Goal: Use online tool/utility: Participate in discussion

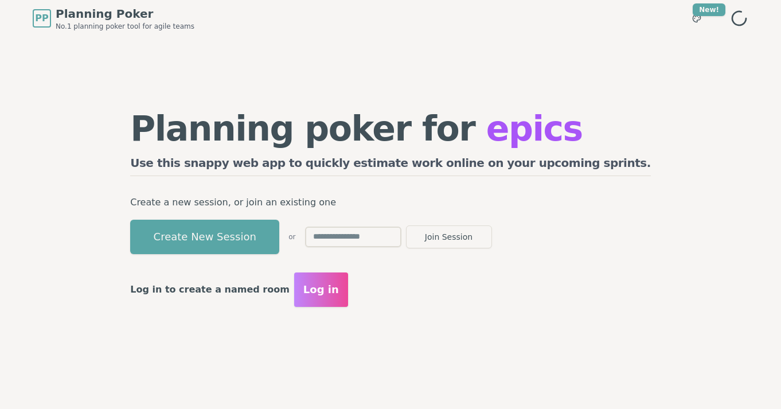
click at [396, 239] on input "text" at bounding box center [353, 237] width 96 height 21
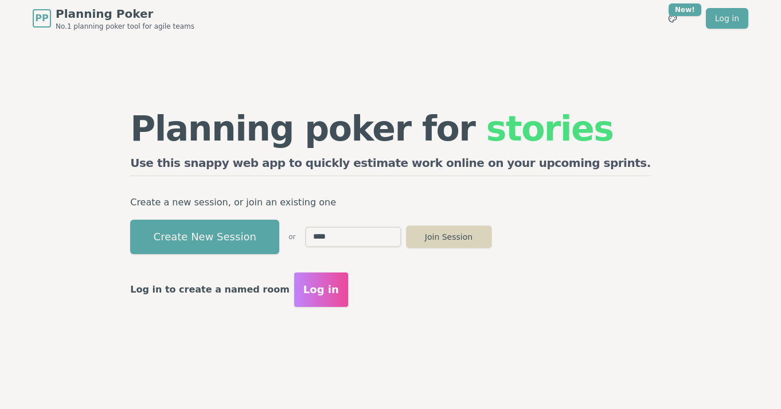
type input "****"
click at [492, 239] on button "Join Session" at bounding box center [449, 236] width 86 height 23
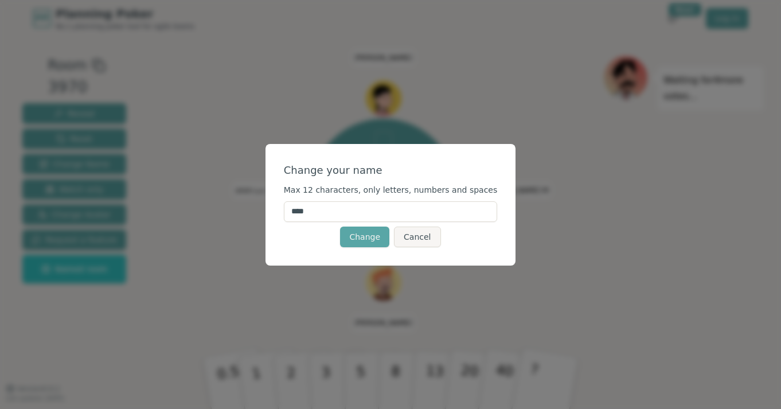
click at [377, 204] on input "****" at bounding box center [391, 211] width 214 height 21
click at [374, 214] on input "****" at bounding box center [391, 211] width 214 height 21
type input "*"
type input "******"
click at [367, 238] on button "Change" at bounding box center [364, 237] width 49 height 21
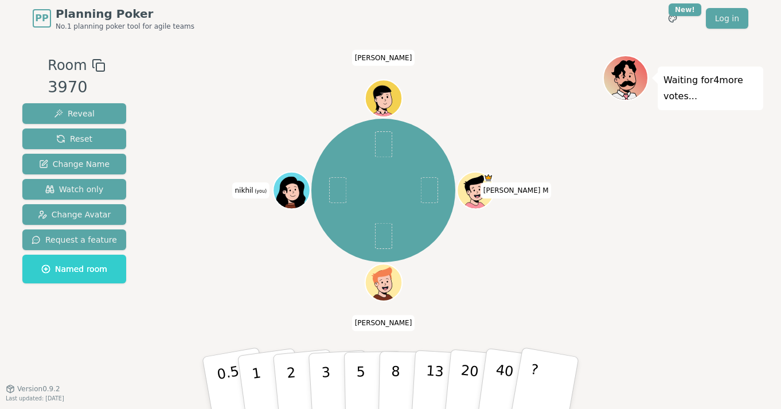
click at [289, 192] on div at bounding box center [293, 202] width 36 height 32
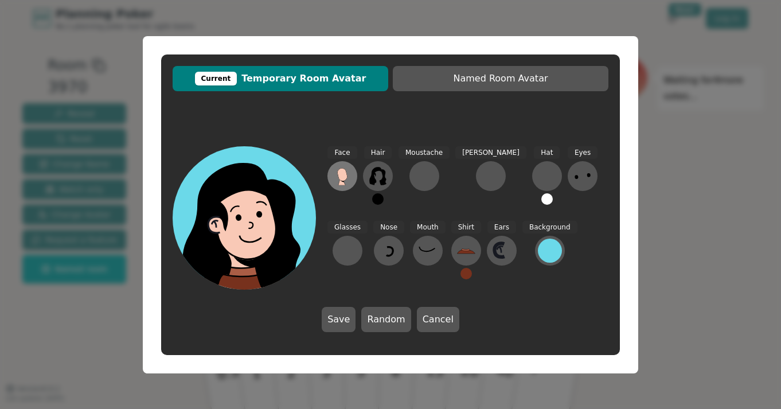
click at [341, 176] on icon at bounding box center [342, 174] width 10 height 13
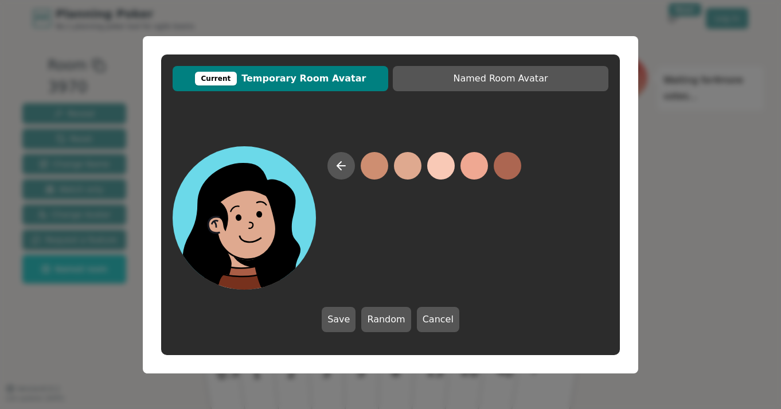
click at [397, 169] on button at bounding box center [408, 166] width 28 height 28
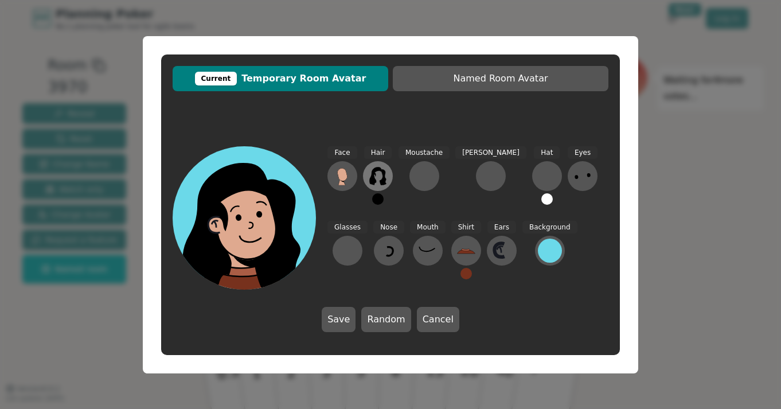
click at [372, 178] on icon at bounding box center [377, 176] width 17 height 18
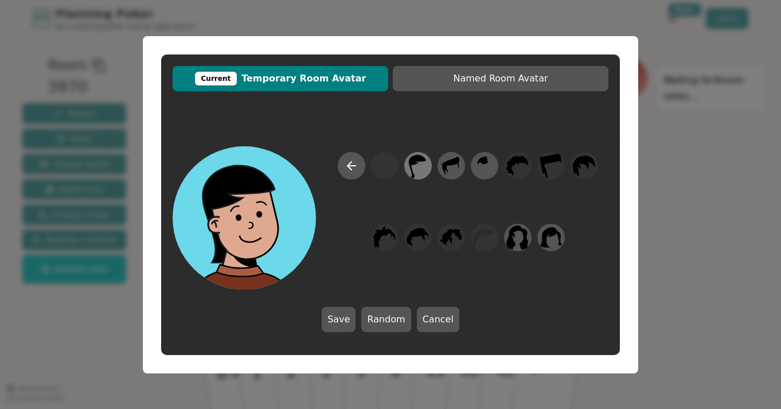
click at [412, 169] on icon at bounding box center [418, 166] width 17 height 24
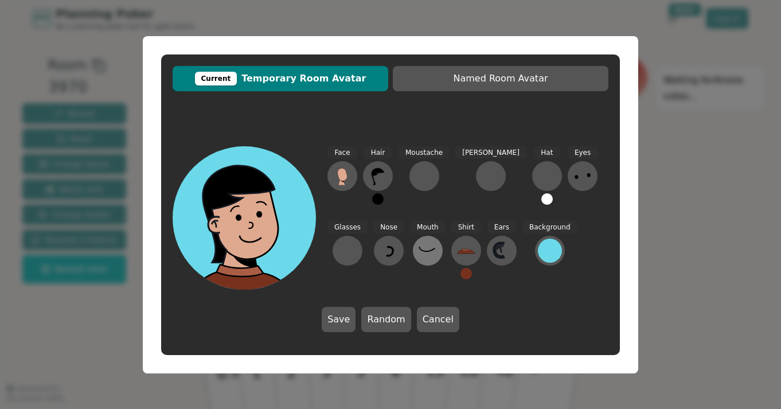
click at [419, 248] on icon at bounding box center [428, 251] width 18 height 18
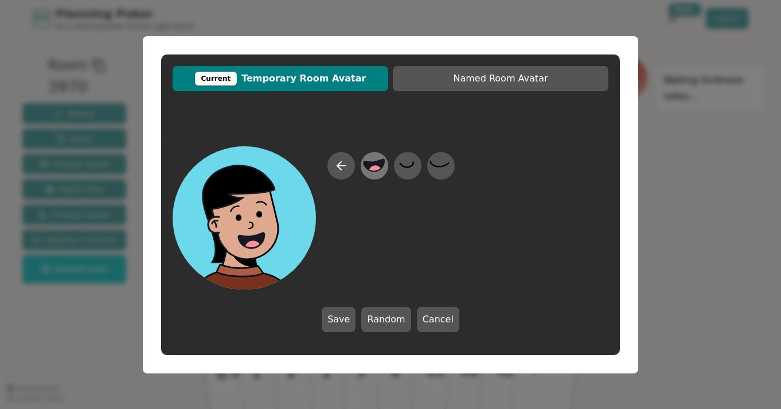
click at [373, 164] on icon at bounding box center [374, 165] width 21 height 12
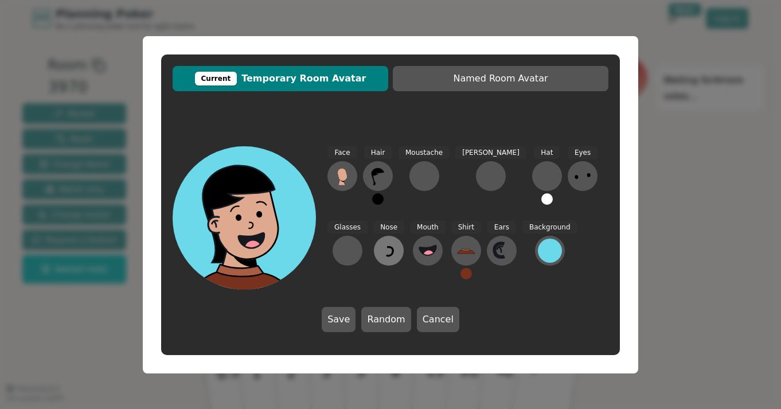
click at [380, 250] on icon at bounding box center [389, 251] width 18 height 18
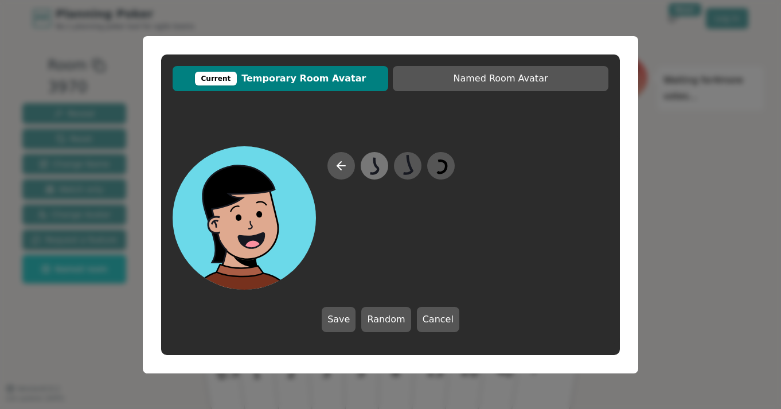
click at [373, 168] on icon at bounding box center [374, 166] width 22 height 26
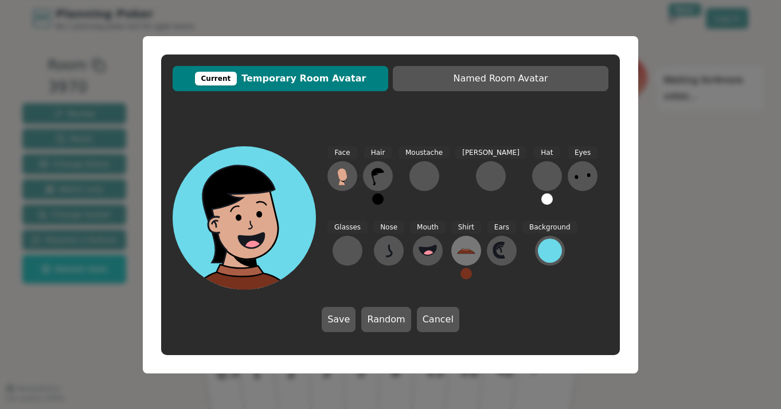
click at [462, 250] on icon at bounding box center [466, 250] width 9 height 2
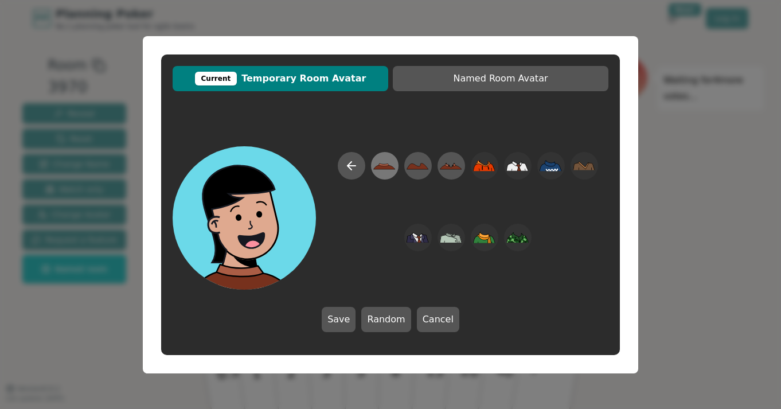
click at [390, 162] on icon at bounding box center [384, 166] width 22 height 26
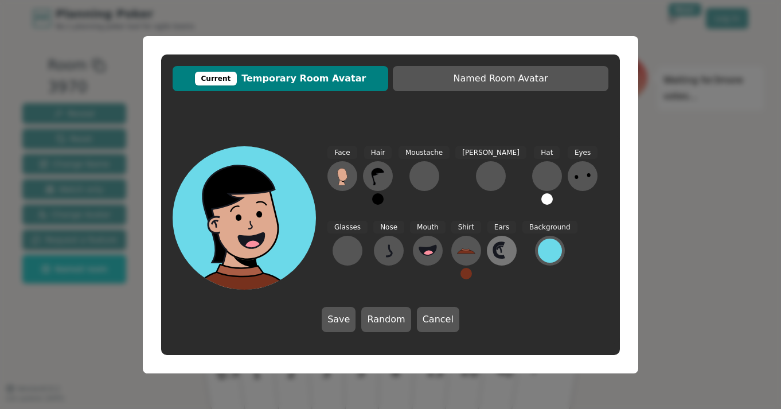
click at [493, 250] on icon at bounding box center [502, 251] width 18 height 18
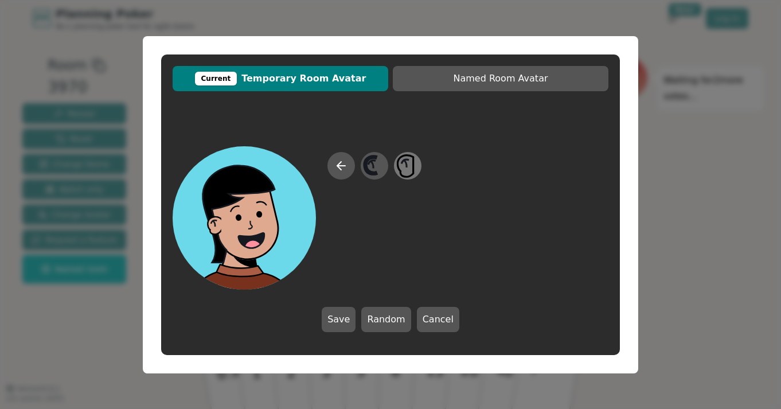
click at [404, 162] on icon at bounding box center [407, 166] width 22 height 26
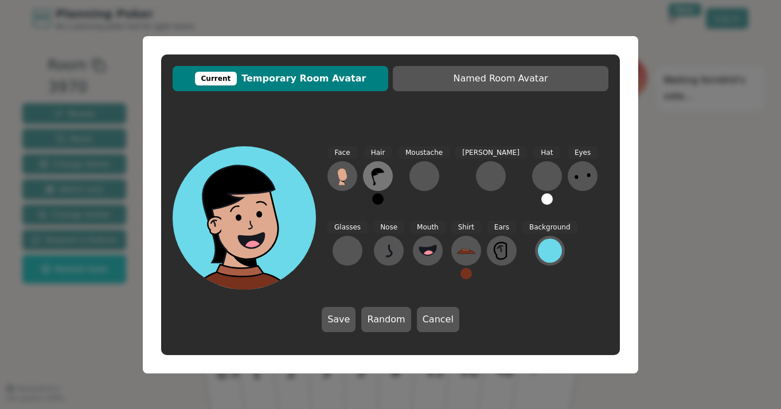
click at [384, 186] on button at bounding box center [378, 176] width 30 height 30
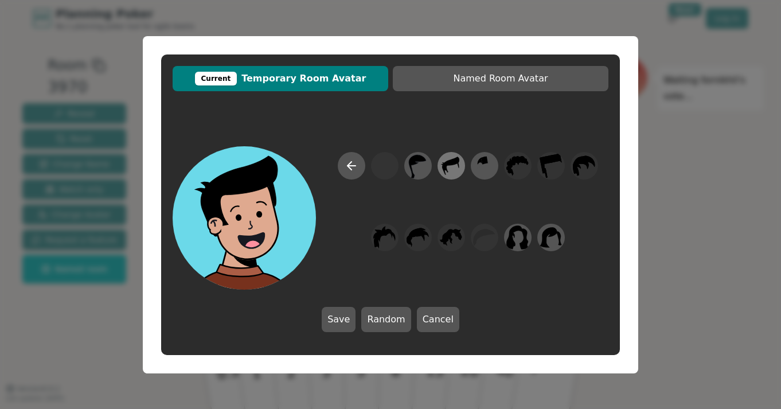
click at [451, 164] on icon at bounding box center [451, 166] width 17 height 18
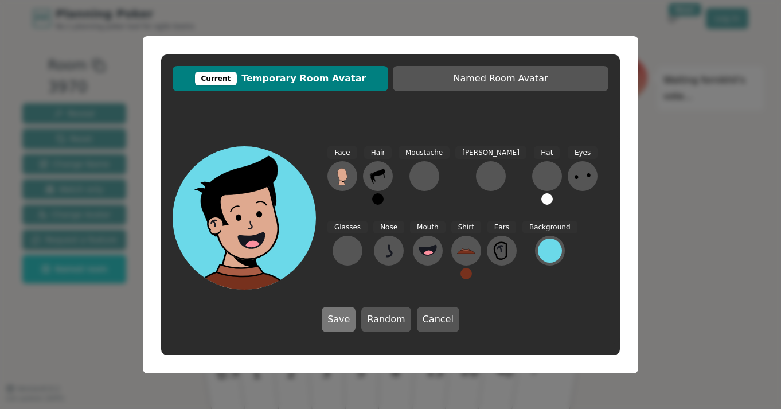
click at [333, 317] on button "Save" at bounding box center [339, 319] width 34 height 25
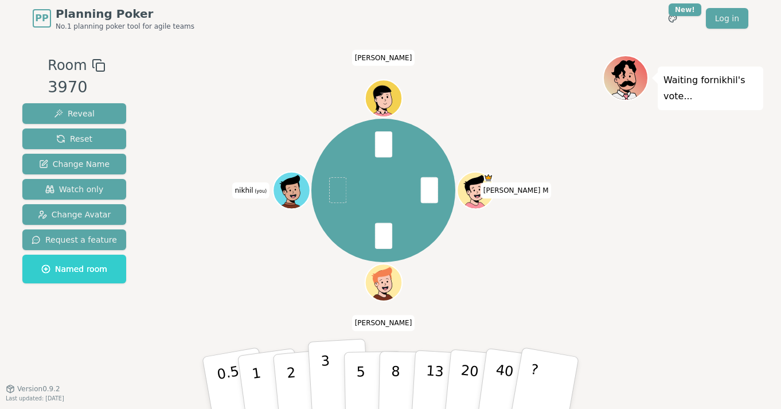
click at [331, 367] on button "3" at bounding box center [339, 382] width 63 height 89
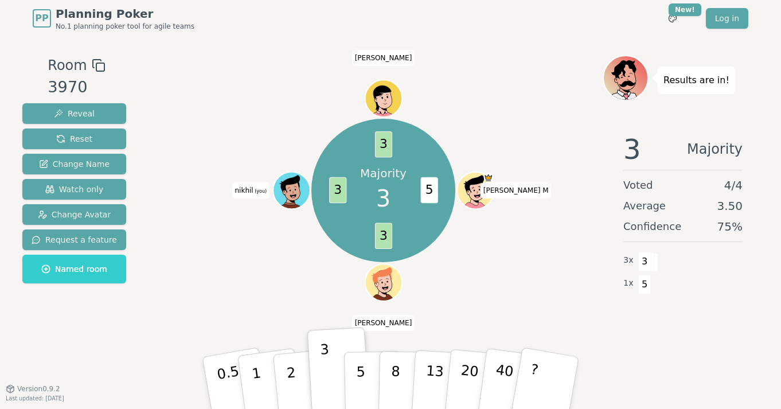
click at [290, 194] on icon at bounding box center [293, 196] width 6 height 4
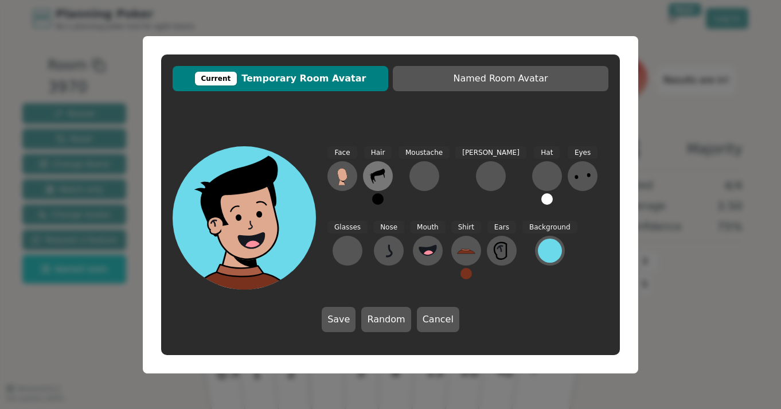
click at [384, 180] on icon at bounding box center [378, 176] width 18 height 18
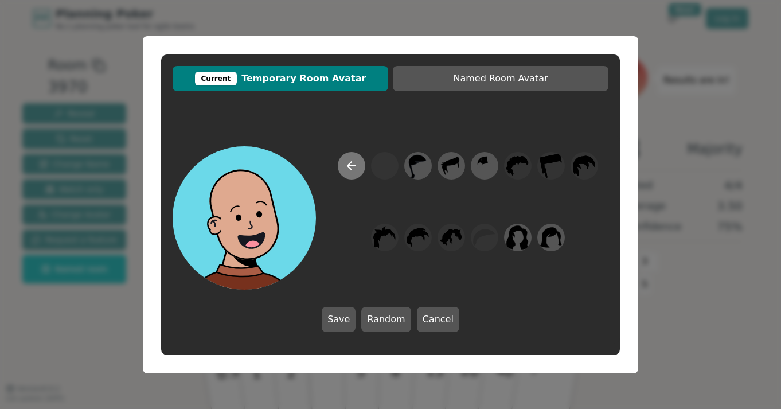
click at [348, 161] on icon at bounding box center [352, 166] width 14 height 14
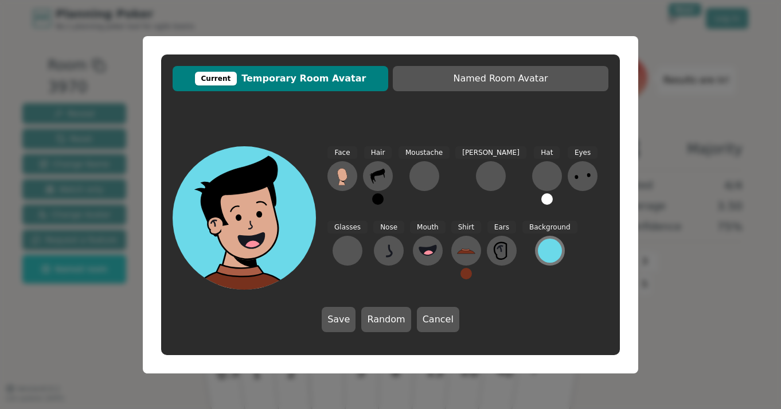
click at [538, 252] on div at bounding box center [550, 251] width 24 height 24
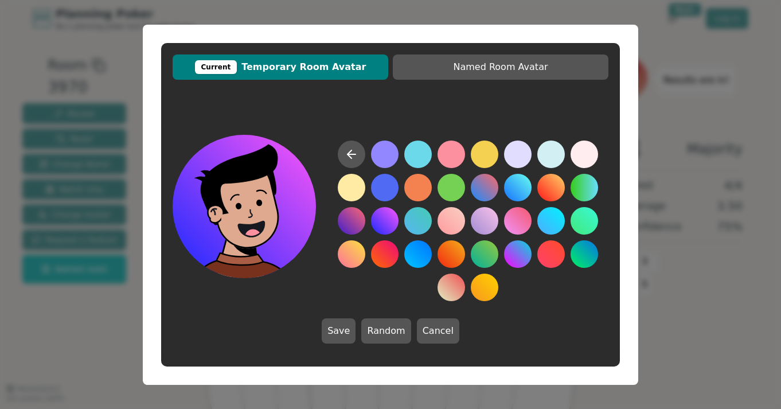
click at [384, 223] on button at bounding box center [385, 221] width 28 height 28
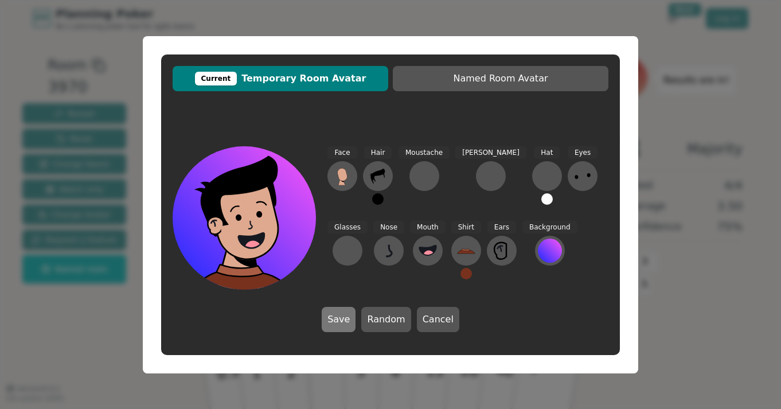
click at [345, 313] on button "Save" at bounding box center [339, 319] width 34 height 25
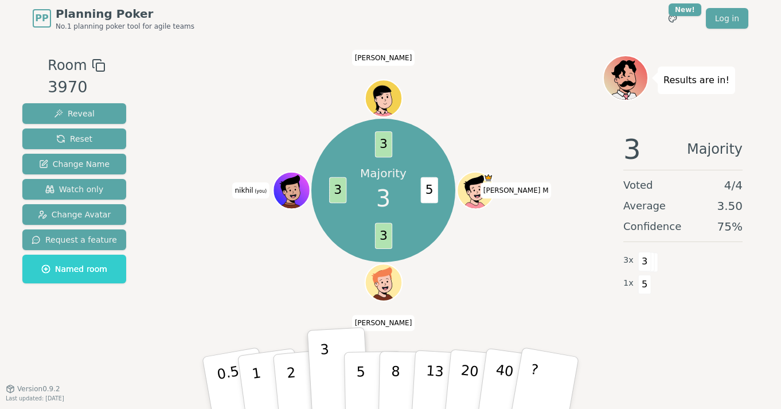
click at [211, 226] on div "Majority 3 5 3 3 3 [PERSON_NAME] (you) [PERSON_NAME]" at bounding box center [383, 190] width 439 height 229
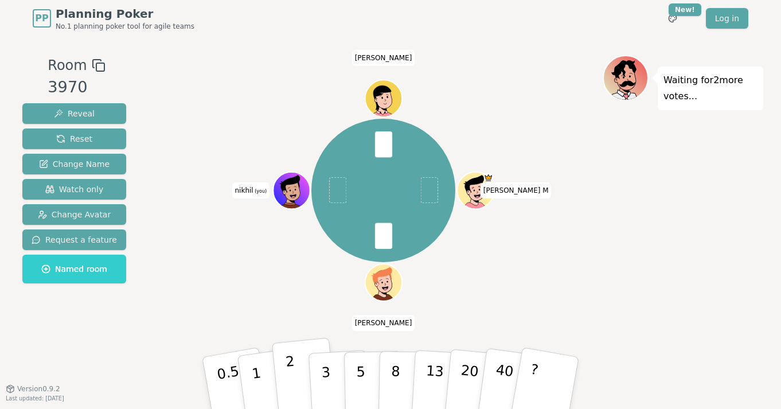
click at [286, 371] on button "2" at bounding box center [304, 383] width 65 height 91
click at [327, 376] on p "3" at bounding box center [327, 384] width 13 height 63
click at [357, 379] on p "5" at bounding box center [361, 383] width 10 height 62
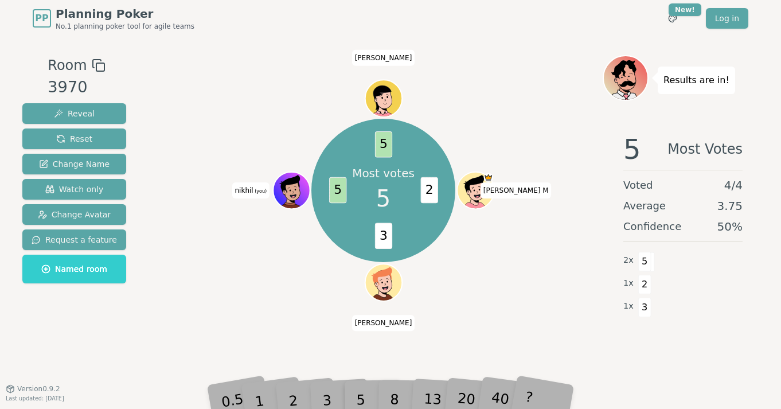
click at [333, 388] on div "3" at bounding box center [339, 383] width 37 height 42
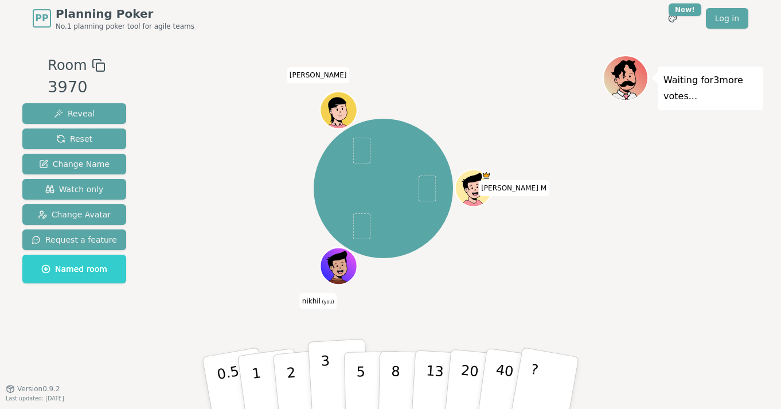
click at [318, 385] on button "3" at bounding box center [339, 382] width 63 height 89
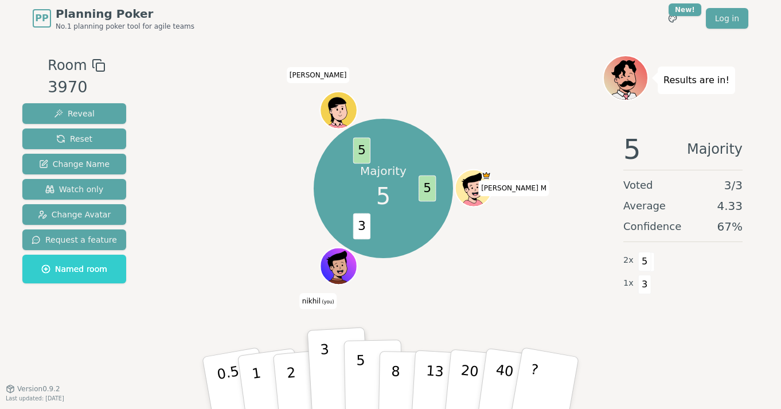
click at [371, 377] on button "5" at bounding box center [373, 383] width 59 height 87
